Goal: Task Accomplishment & Management: Manage account settings

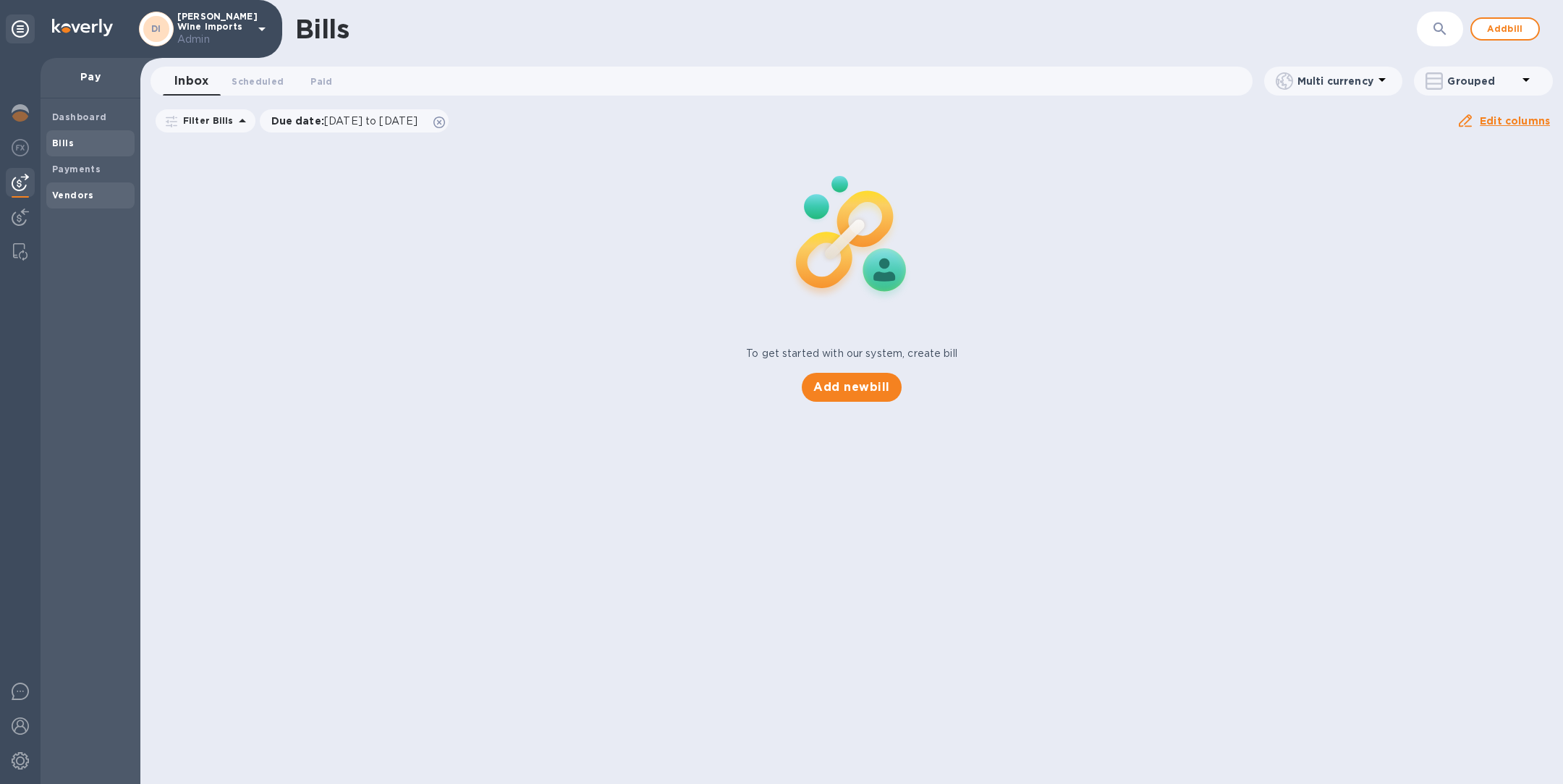
click at [78, 197] on b "Vendors" at bounding box center [73, 194] width 42 height 11
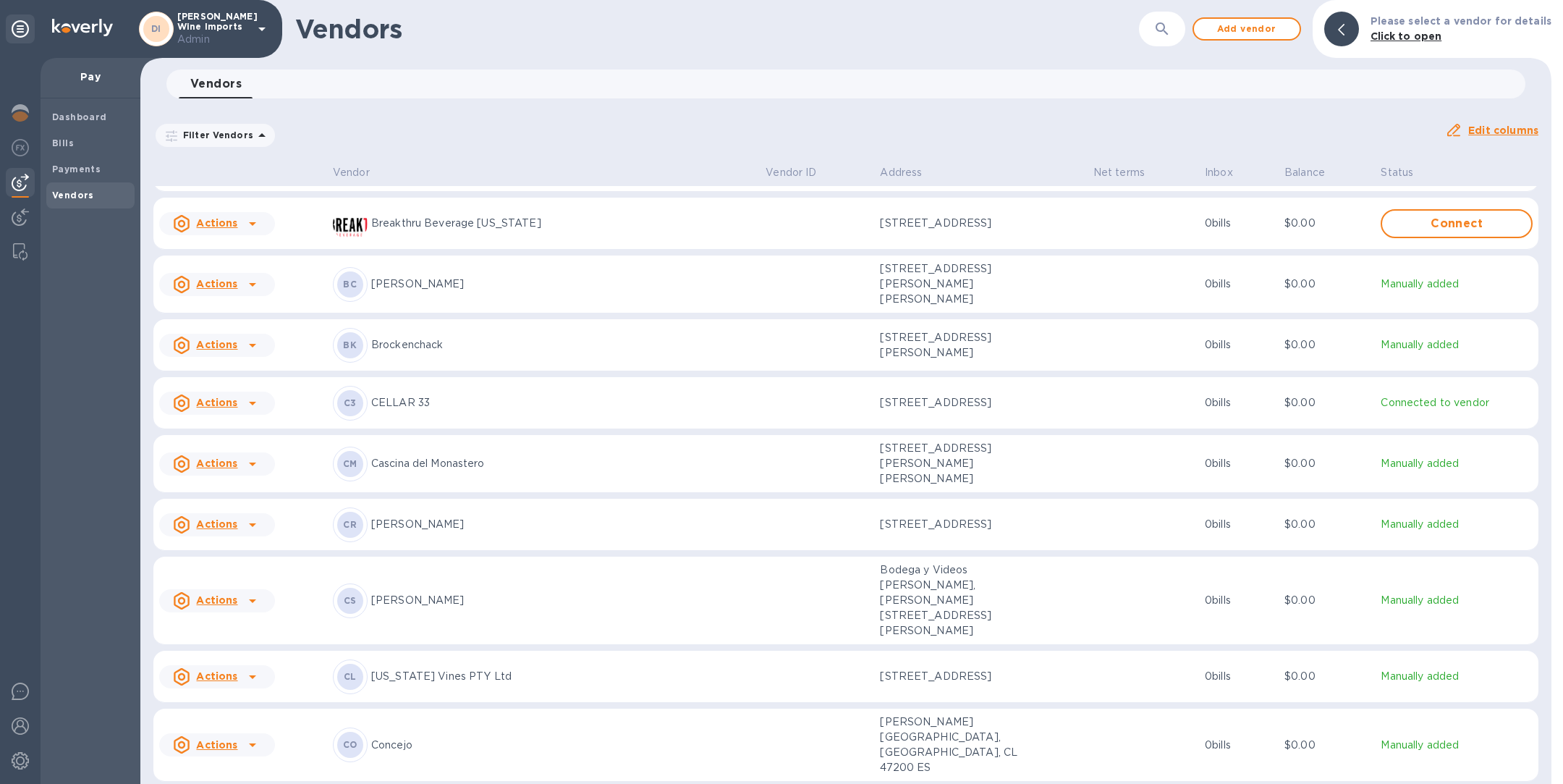
scroll to position [291, 0]
click at [477, 591] on p "[PERSON_NAME]" at bounding box center [563, 599] width 384 height 15
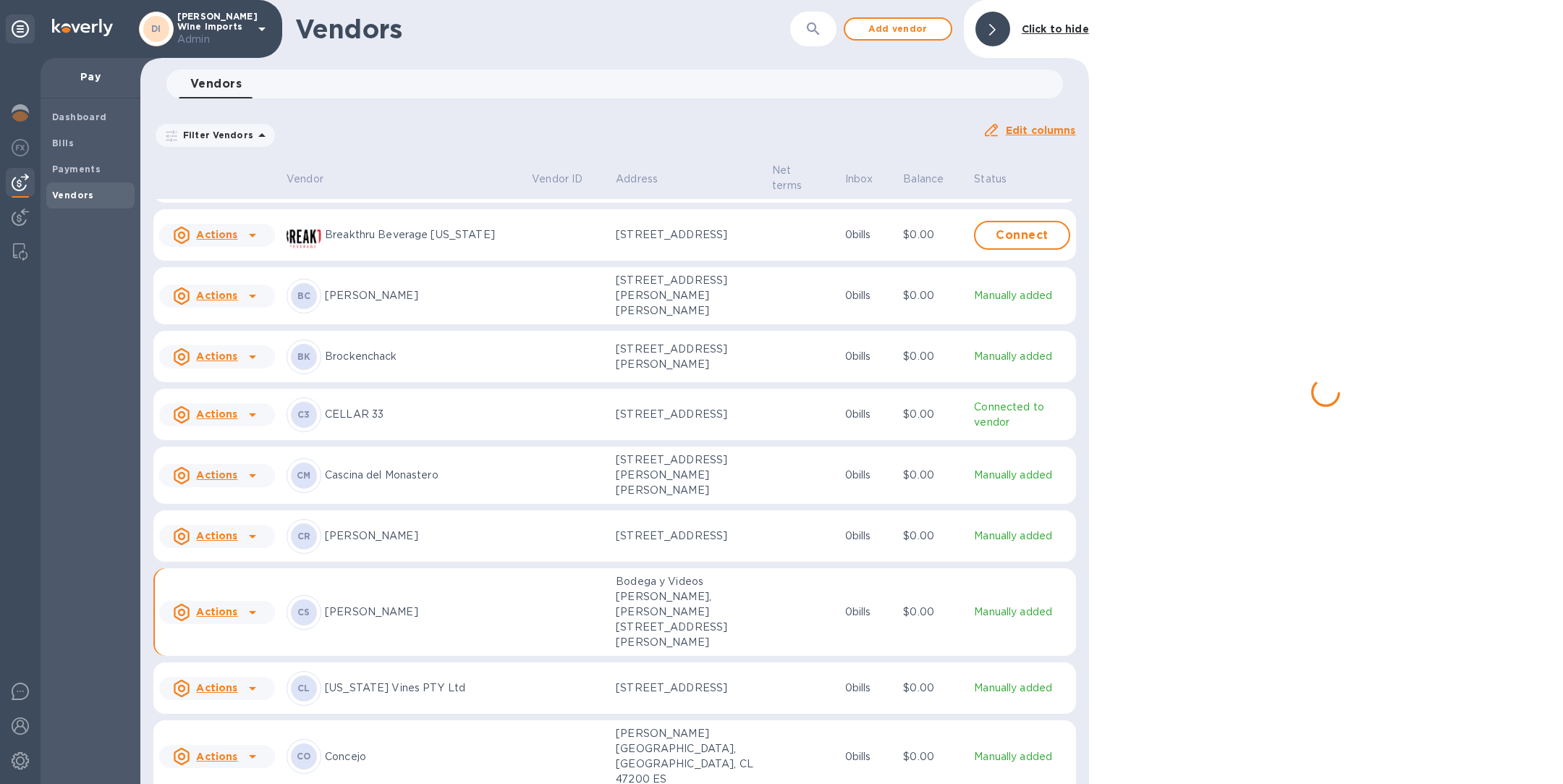
scroll to position [314, 0]
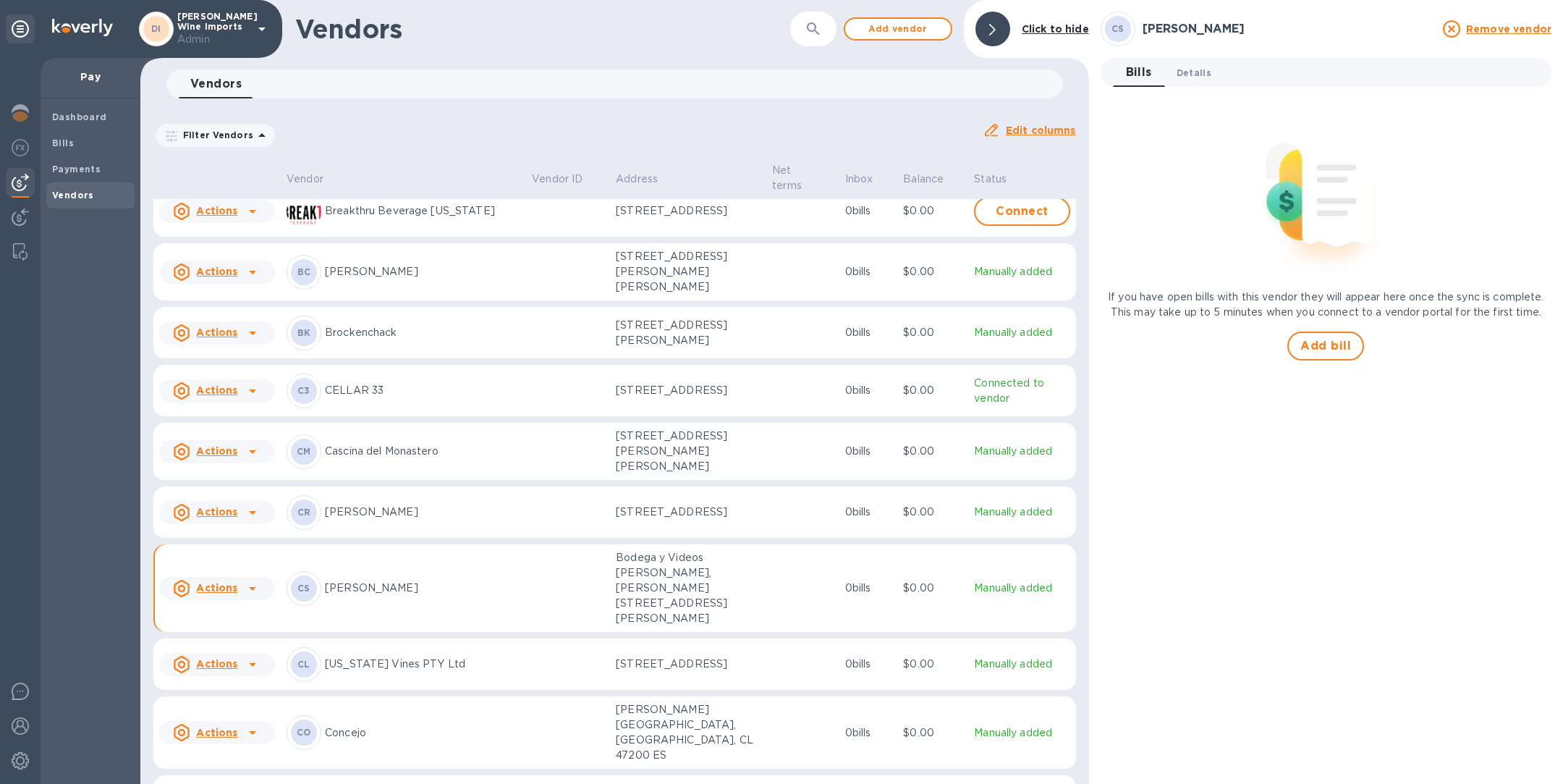
click at [1193, 61] on button "Details 0" at bounding box center [1194, 72] width 58 height 29
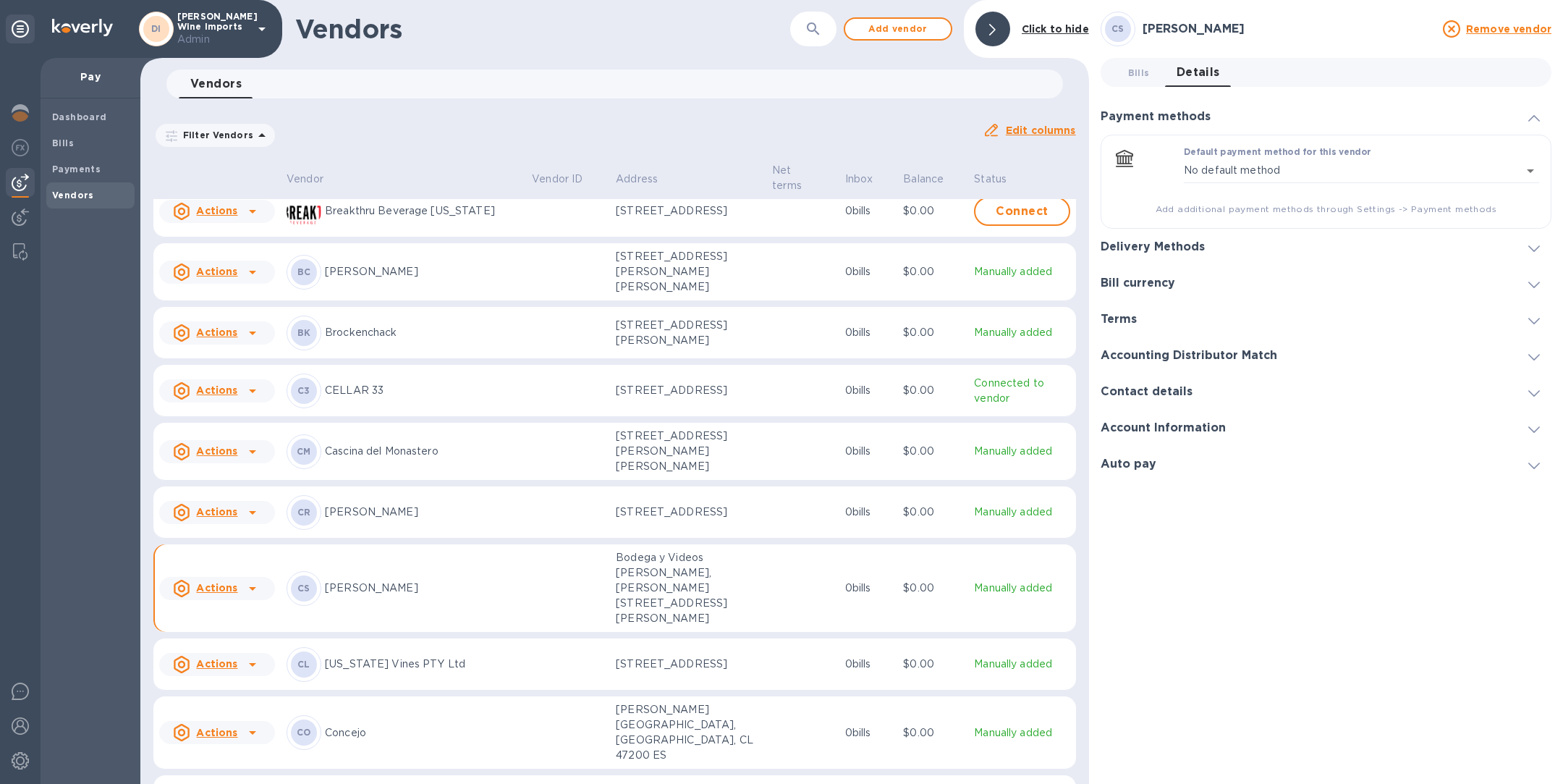
click at [1158, 248] on h3 "Delivery Methods" at bounding box center [1153, 247] width 104 height 13
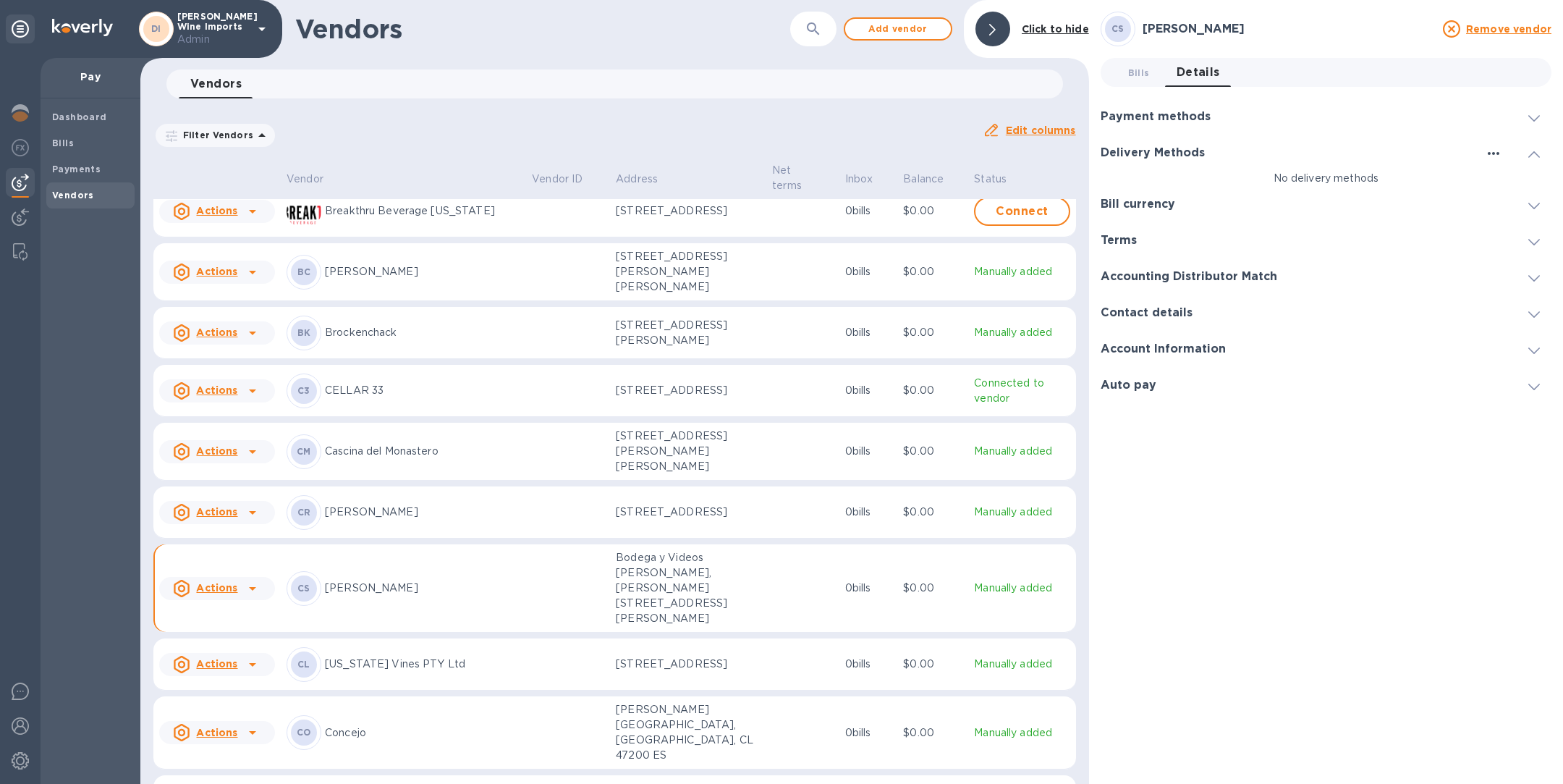
click at [1495, 151] on icon "button" at bounding box center [1494, 153] width 18 height 18
click at [1495, 187] on p "Add new" at bounding box center [1511, 182] width 48 height 14
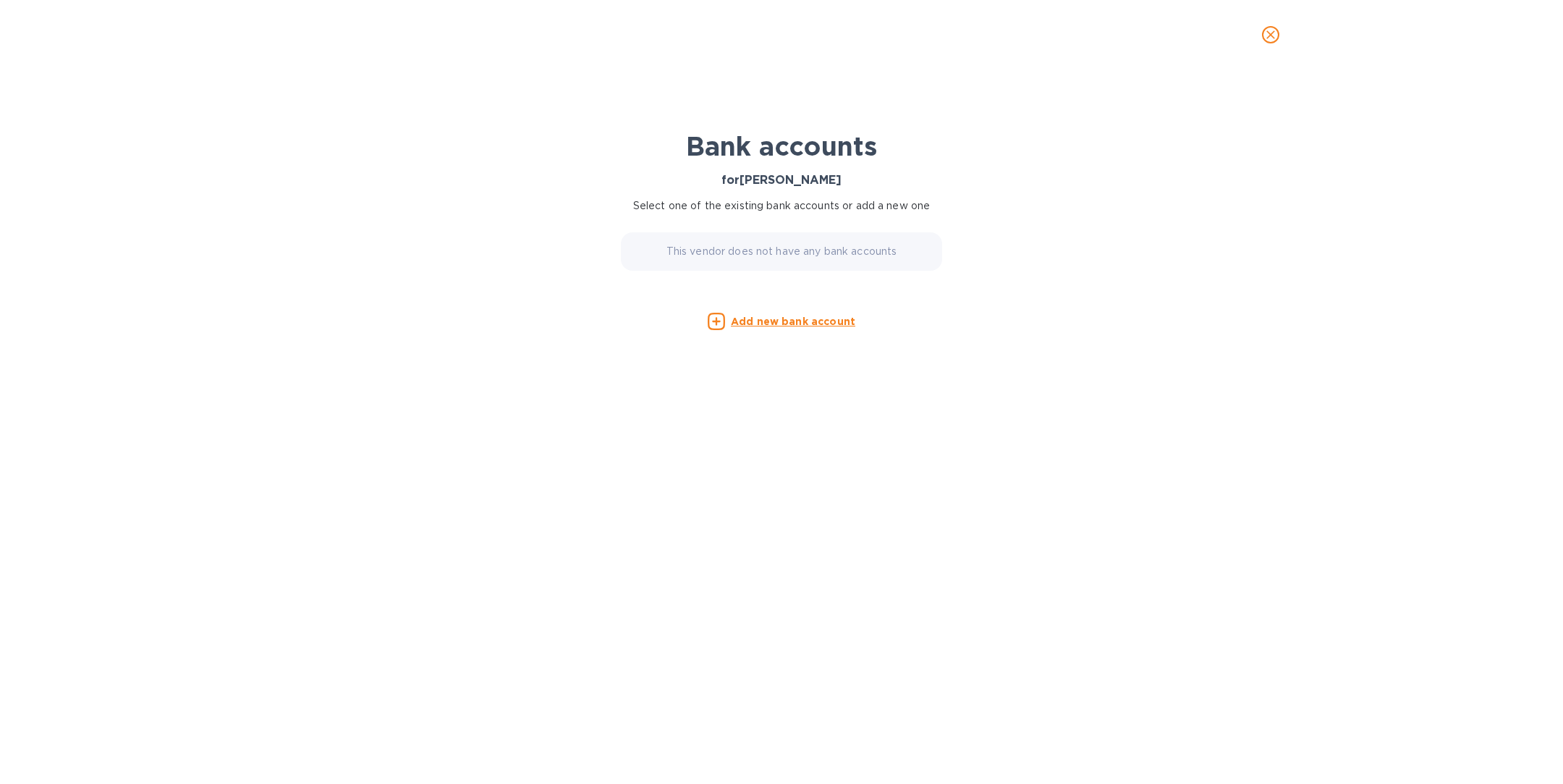
click at [821, 325] on u "Add new bank account" at bounding box center [792, 321] width 124 height 12
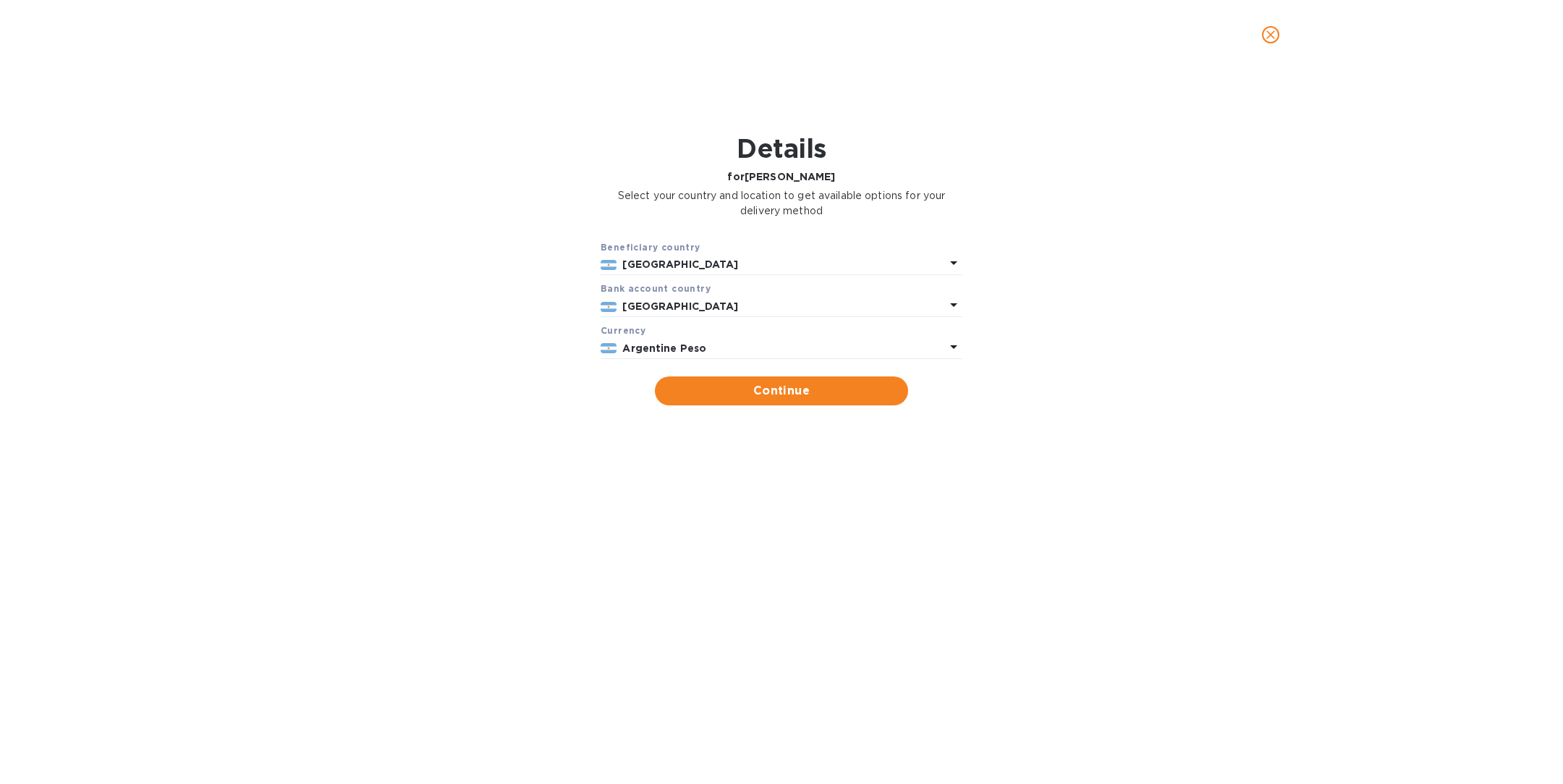
click at [684, 349] on b "Argentine Peso" at bounding box center [664, 348] width 84 height 12
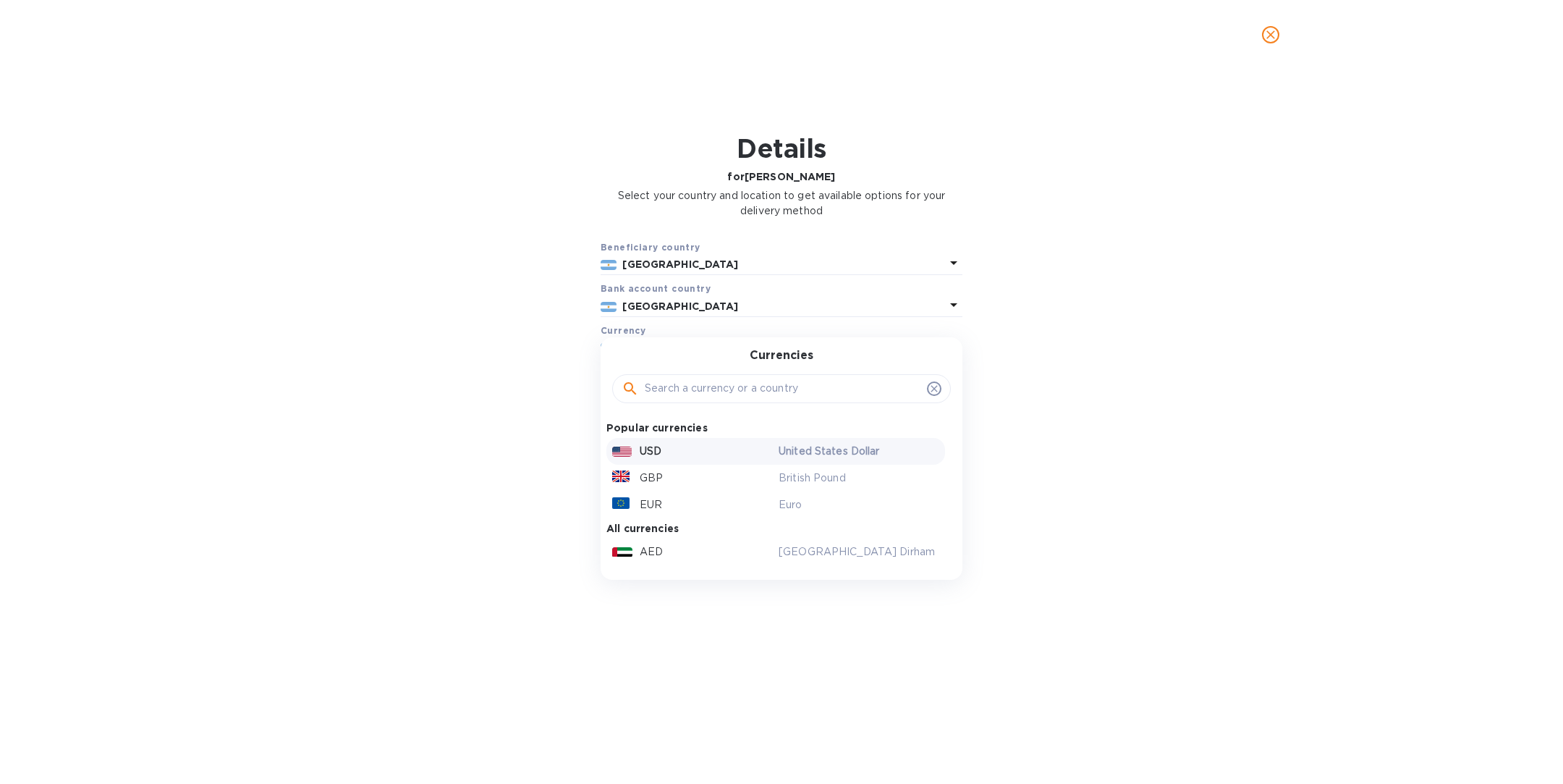
click at [657, 447] on p "USD" at bounding box center [651, 451] width 22 height 15
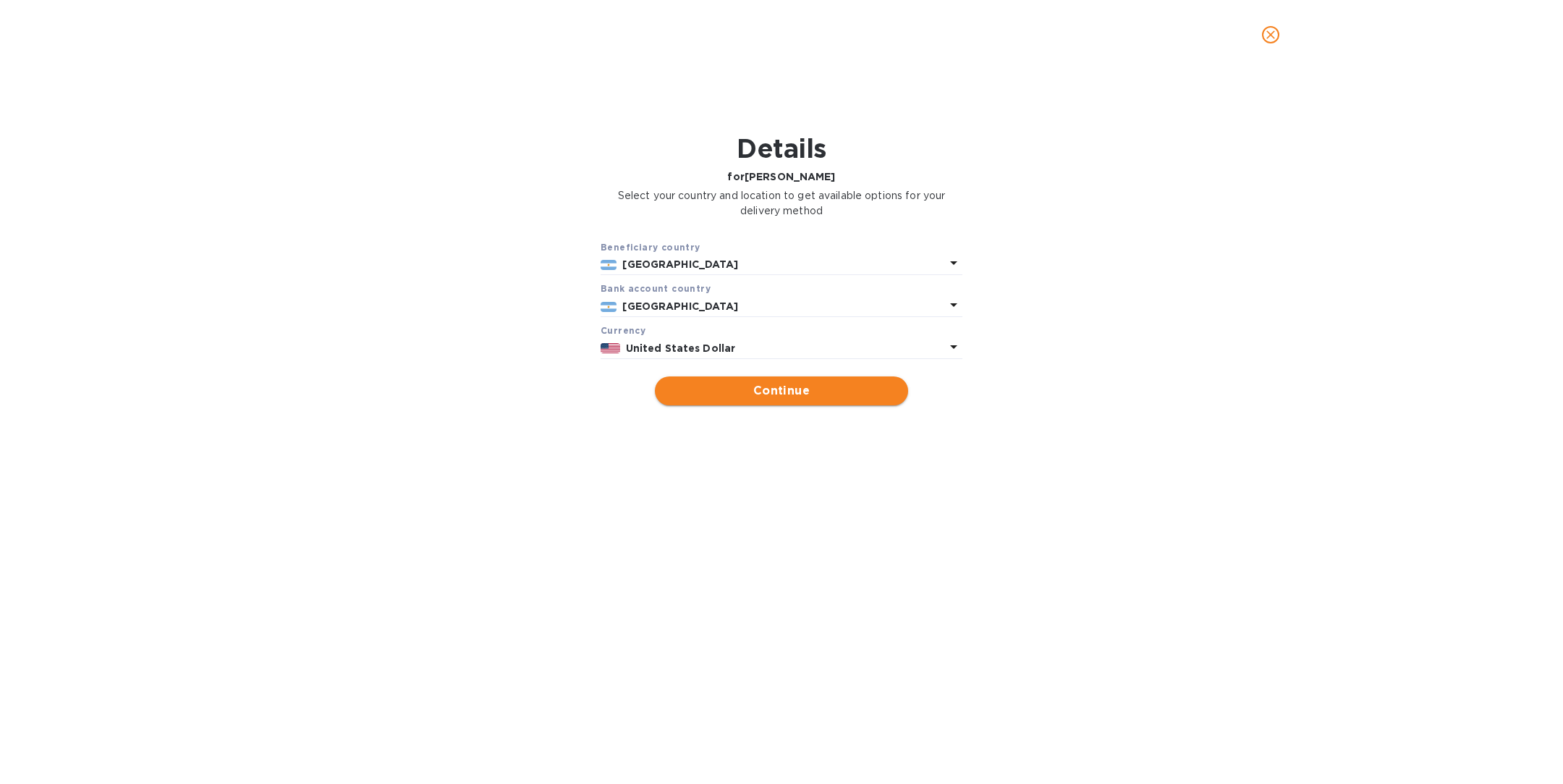
click at [757, 386] on span "Continue" at bounding box center [782, 390] width 230 height 18
type input "[PERSON_NAME]"
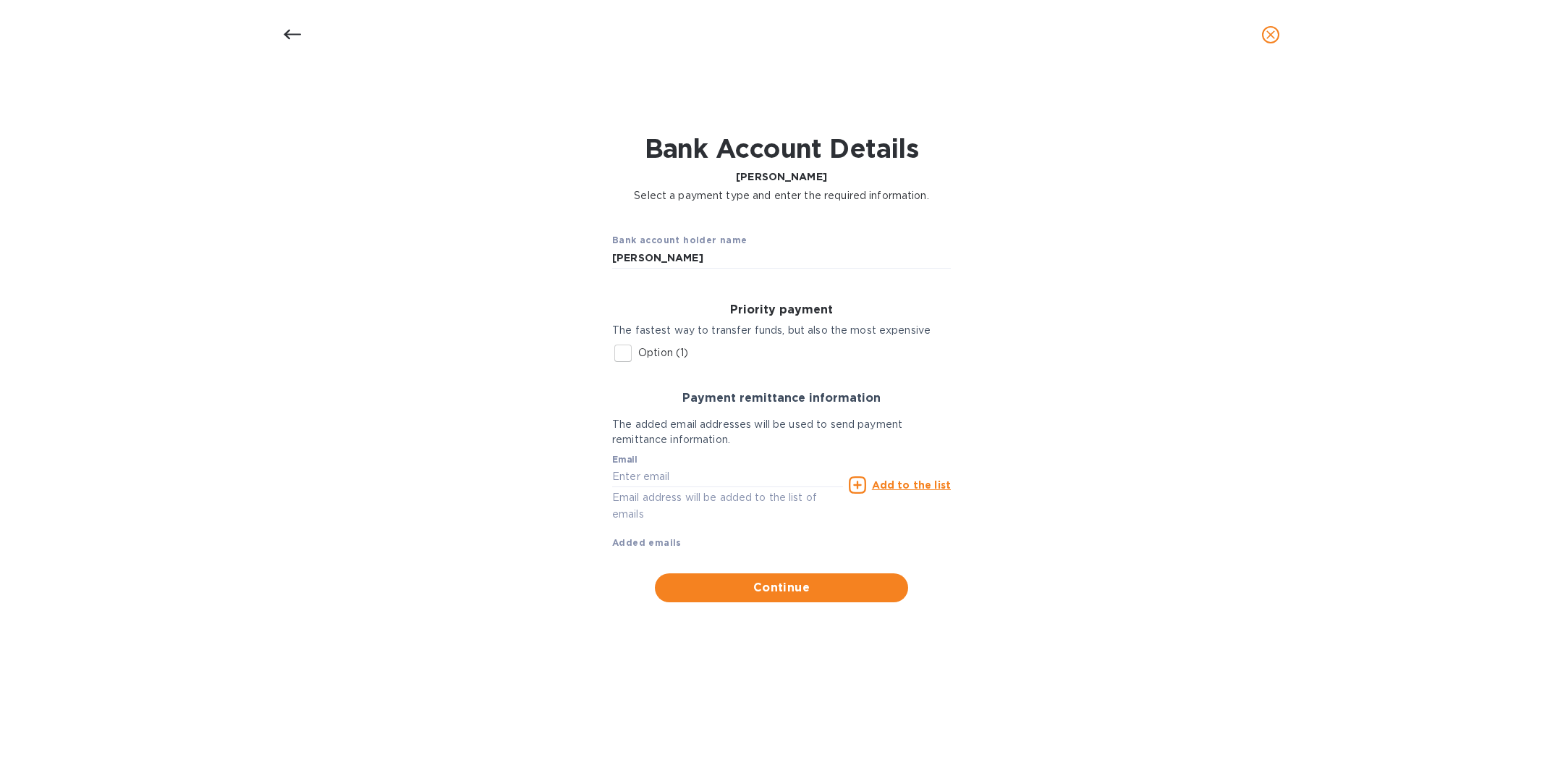
click at [626, 352] on input "Option (1)" at bounding box center [623, 353] width 30 height 30
checkbox input "true"
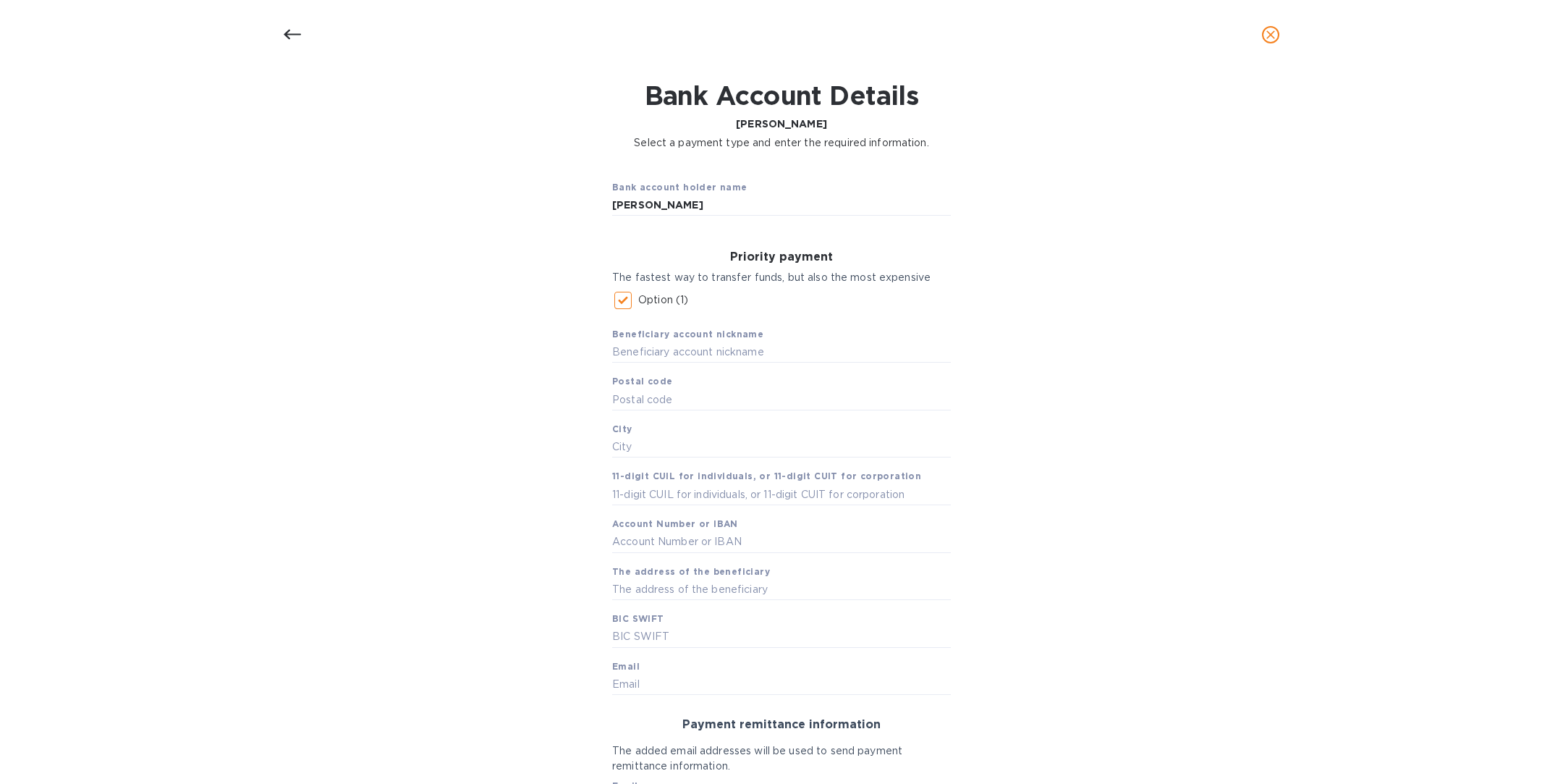
scroll to position [55, 0]
click at [709, 204] on input "[PERSON_NAME]" at bounding box center [782, 204] width 339 height 22
click at [643, 348] on input "text" at bounding box center [782, 350] width 339 height 22
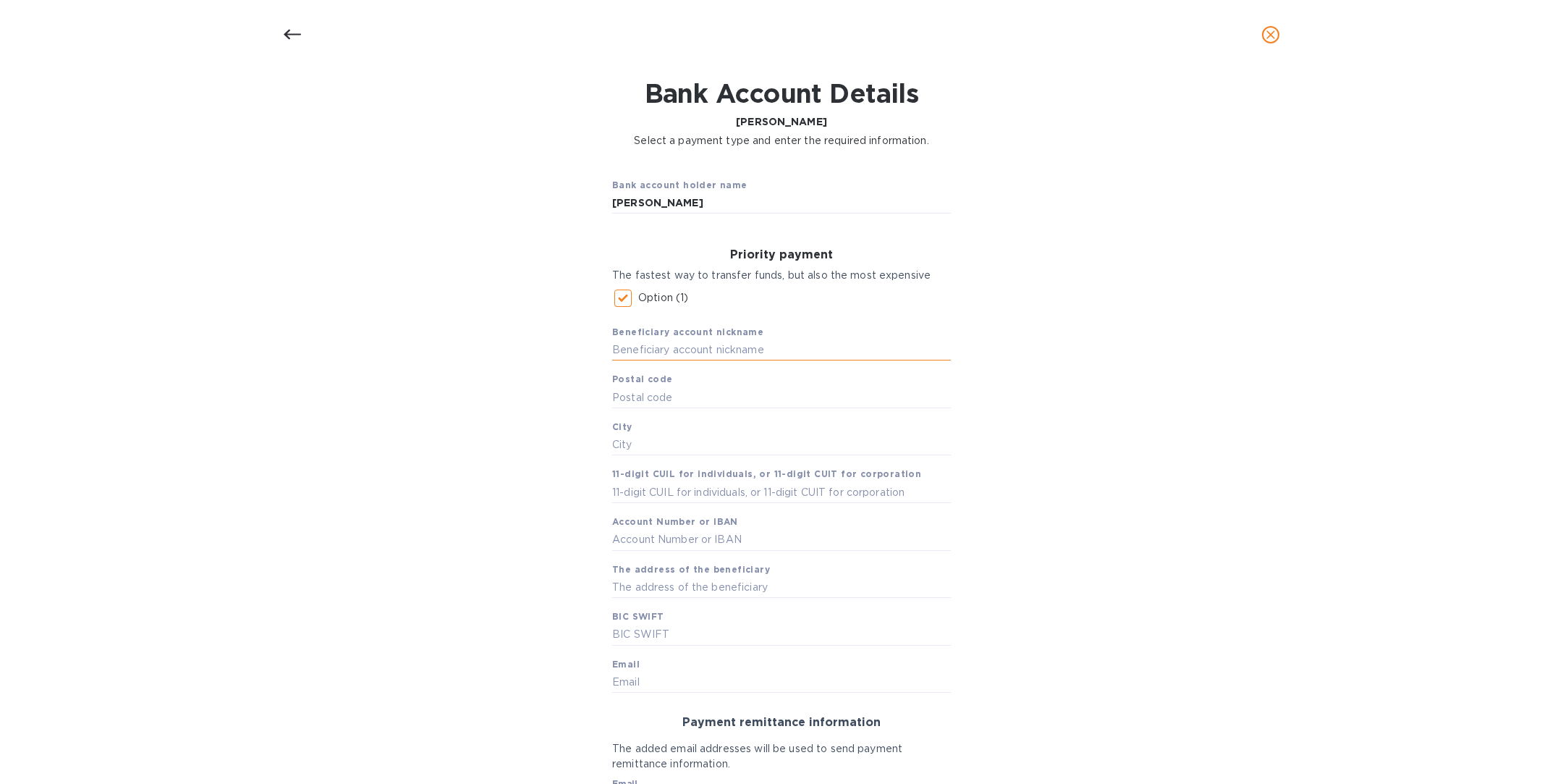
paste input "[PERSON_NAME]"
type input "[PERSON_NAME]"
click at [693, 494] on input "text" at bounding box center [782, 492] width 339 height 22
paste input "30-69961810-8"
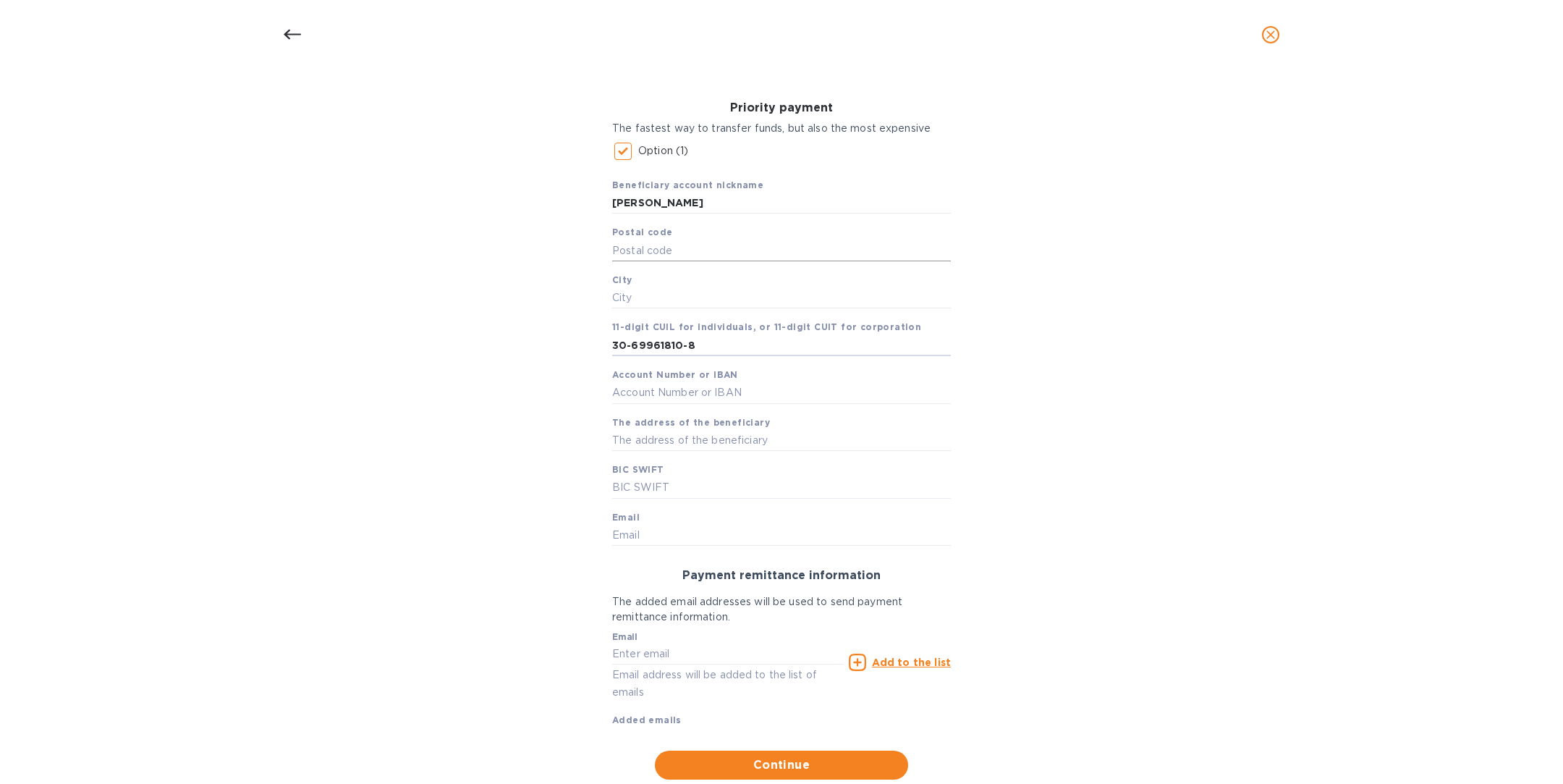
scroll to position [195, 0]
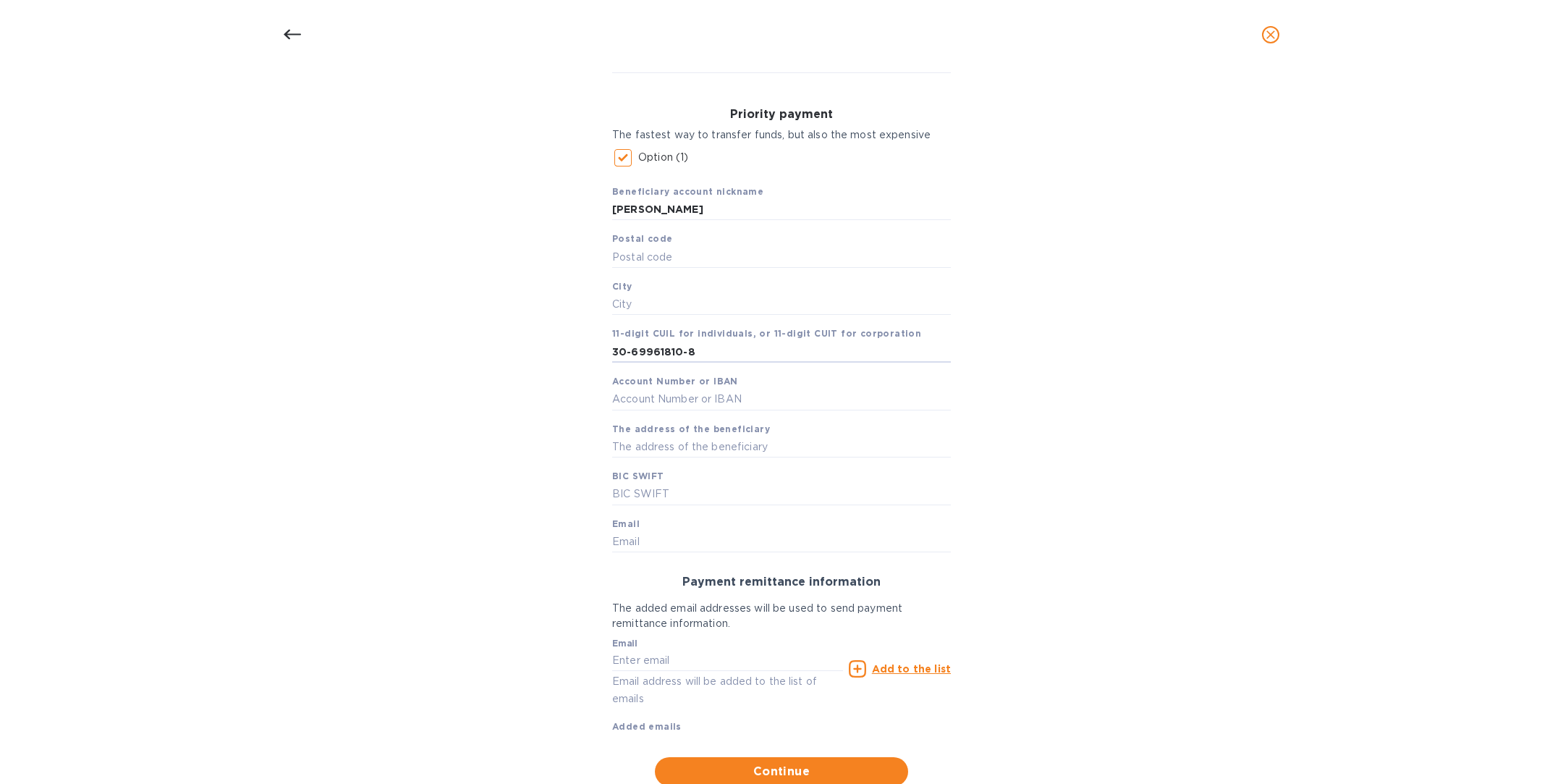
type input "30-69961810-8"
